Goal: Transaction & Acquisition: Purchase product/service

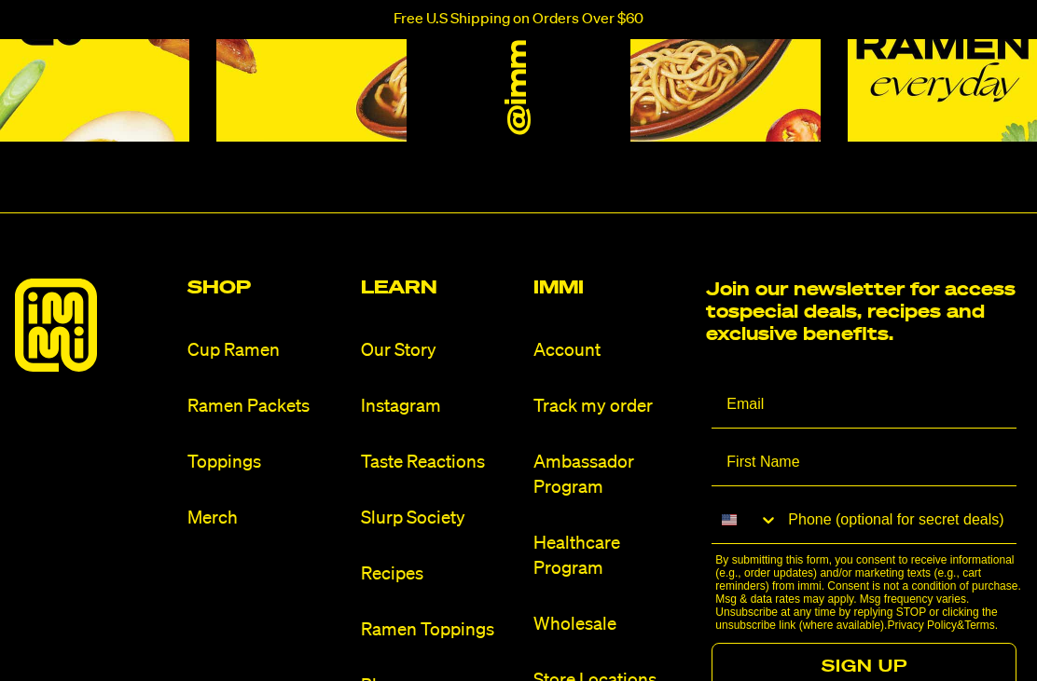
scroll to position [8319, 0]
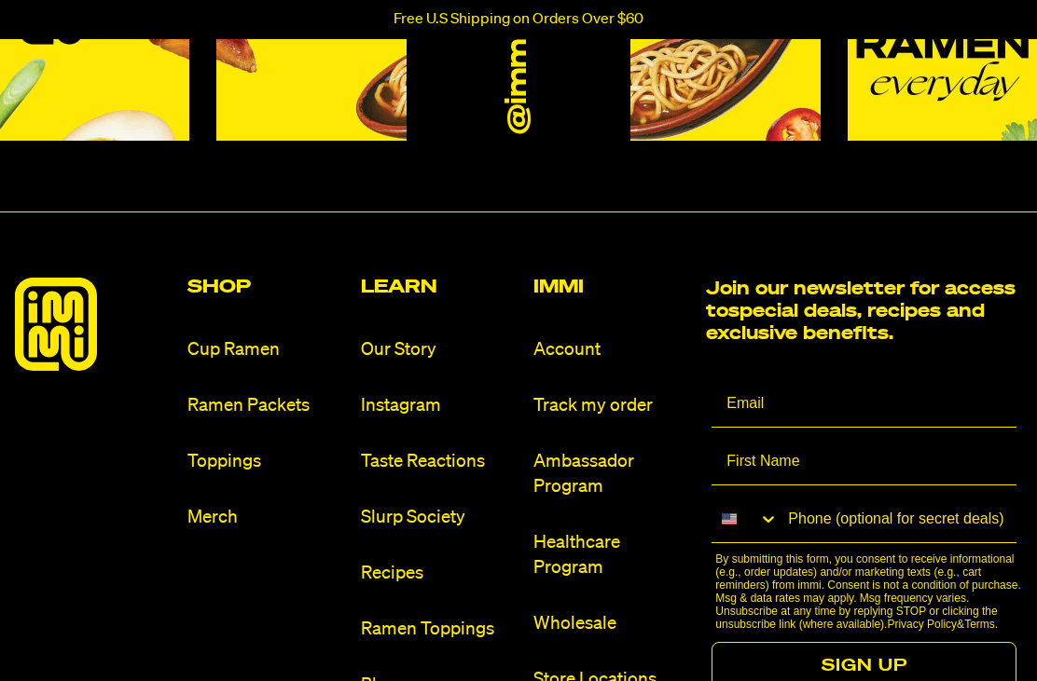
click at [268, 419] on link "Ramen Packets" at bounding box center [266, 405] width 158 height 25
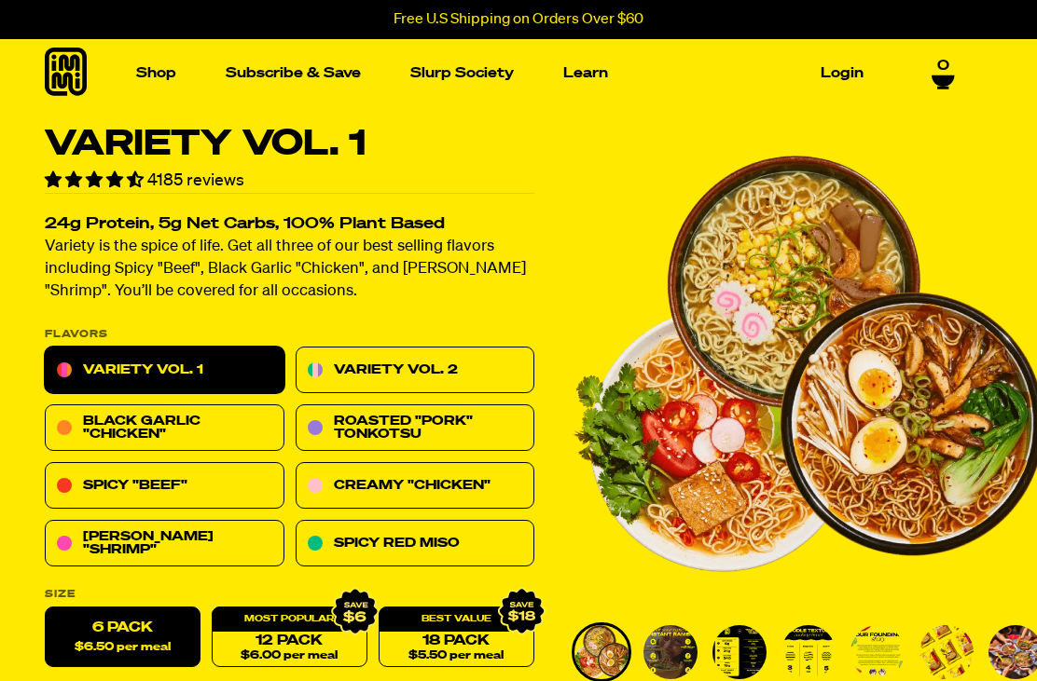
click at [211, 494] on link "Spicy "Beef"" at bounding box center [165, 486] width 240 height 47
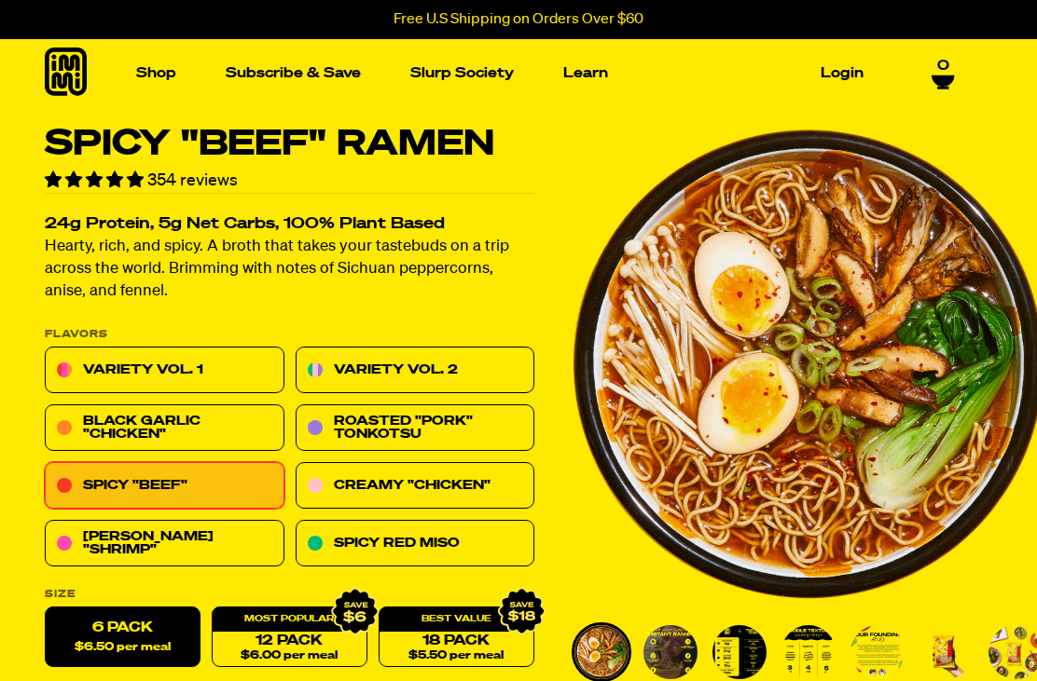
click at [172, 368] on link "Variety Vol. 1" at bounding box center [165, 371] width 240 height 47
